Goal: Task Accomplishment & Management: Manage account settings

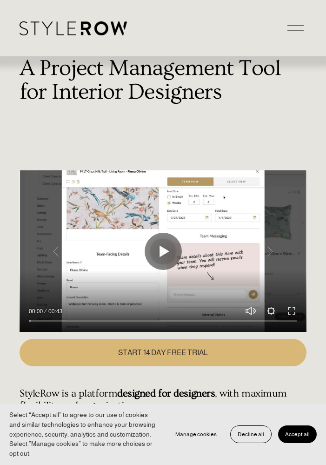
click at [293, 27] on div at bounding box center [296, 28] width 16 height 16
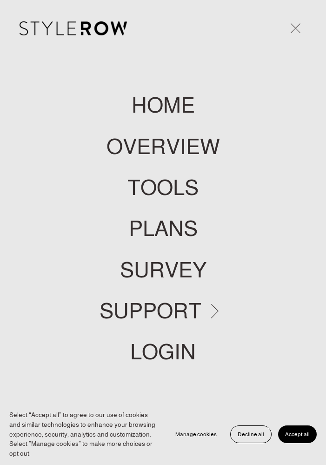
click at [163, 350] on link "LOGIN" at bounding box center [163, 351] width 66 height 21
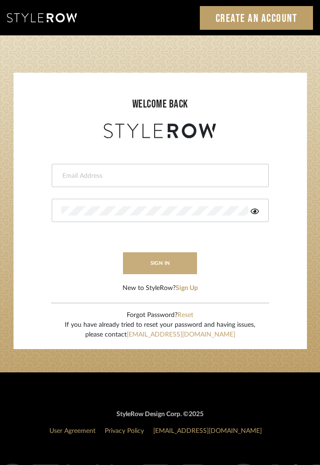
type input "[PERSON_NAME][EMAIL_ADDRESS][DOMAIN_NAME]"
click at [162, 263] on button "sign in" at bounding box center [160, 263] width 74 height 22
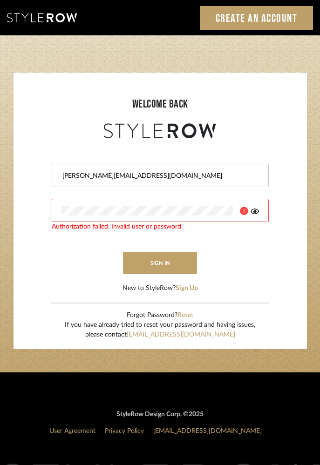
click at [253, 212] on icon at bounding box center [254, 211] width 8 height 7
click at [253, 212] on icon at bounding box center [254, 211] width 9 height 7
